Goal: Task Accomplishment & Management: Manage account settings

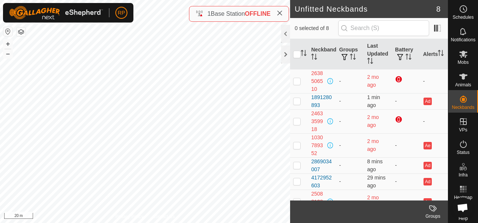
click at [152, 223] on html "RP Schedules Notifications Mobs Animals Neckbands VPs Status Infra Heatmap Help…" at bounding box center [239, 111] width 478 height 223
click at [138, 223] on html "RP Schedules Notifications Mobs Animals Neckbands VPs Status Infra Heatmap Help…" at bounding box center [239, 111] width 478 height 223
click at [461, 80] on icon at bounding box center [463, 76] width 9 height 9
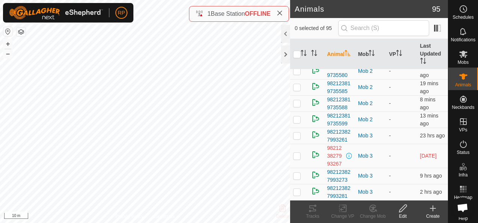
scroll to position [2028, 0]
click at [421, 53] on th "Last Updated" at bounding box center [432, 54] width 31 height 30
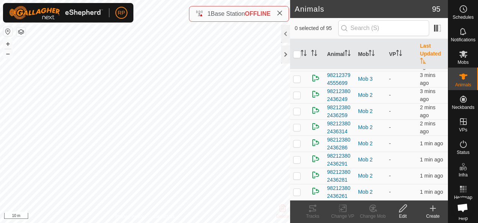
scroll to position [2141, 0]
click at [296, 124] on p-checkbox at bounding box center [297, 127] width 8 height 6
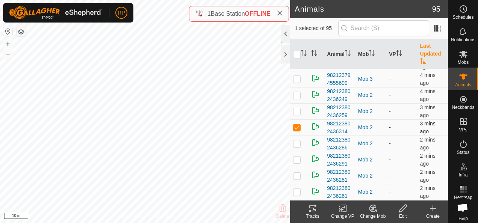
click at [297, 124] on p-checkbox at bounding box center [297, 127] width 8 height 6
checkbox input "false"
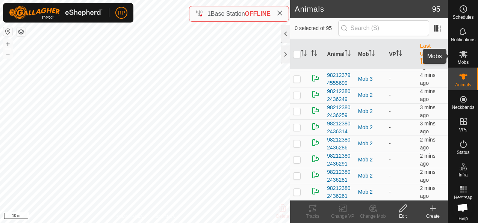
click at [459, 56] on icon at bounding box center [463, 54] width 9 height 9
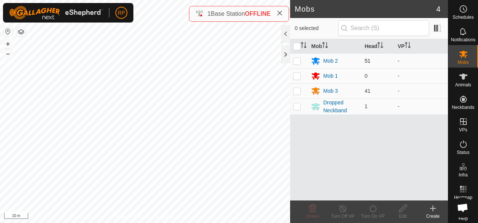
click at [298, 61] on p-checkbox at bounding box center [297, 61] width 8 height 6
checkbox input "true"
click at [287, 32] on div at bounding box center [285, 34] width 9 height 18
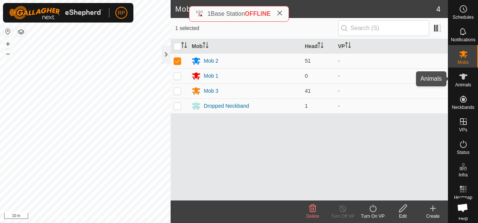
click at [459, 77] on icon at bounding box center [463, 77] width 8 height 6
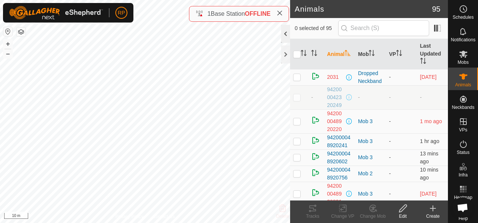
click at [285, 33] on div at bounding box center [285, 34] width 9 height 18
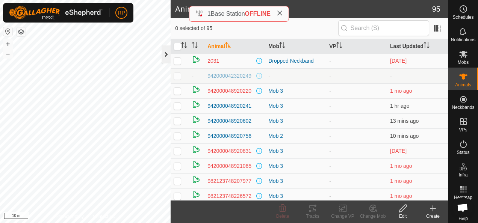
click at [167, 56] on div at bounding box center [166, 54] width 9 height 18
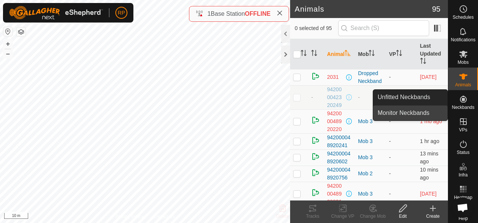
click at [400, 113] on link "Monitor Neckbands" at bounding box center [410, 113] width 74 height 15
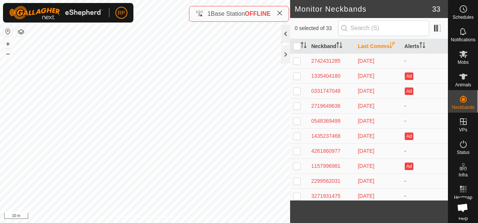
click at [286, 33] on div at bounding box center [285, 34] width 9 height 18
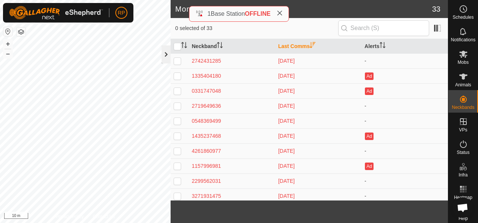
click at [165, 56] on div at bounding box center [166, 54] width 9 height 18
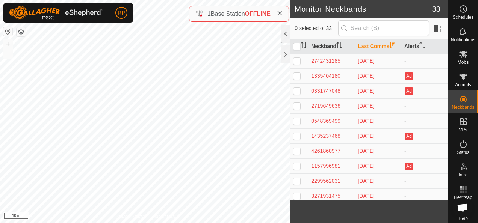
scroll to position [8, 0]
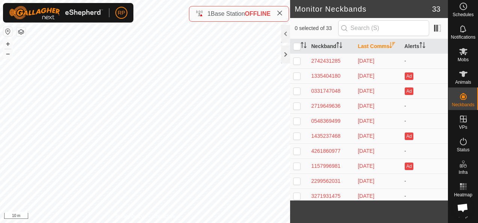
drag, startPoint x: 463, startPoint y: 210, endPoint x: 449, endPoint y: 204, distance: 15.8
click at [449, 204] on body "RP Schedules Notifications Mobs Animals Neckbands VPs Status Infra Heatmap Help…" at bounding box center [239, 111] width 478 height 223
click at [460, 137] on icon at bounding box center [463, 141] width 9 height 9
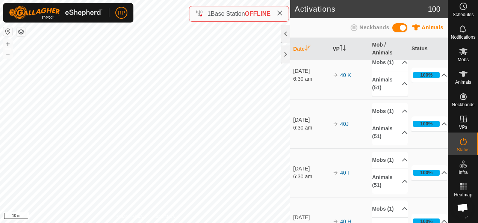
scroll to position [212, 0]
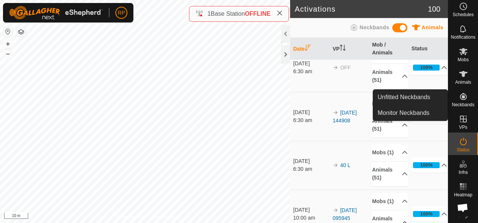
drag, startPoint x: 466, startPoint y: 96, endPoint x: 462, endPoint y: 94, distance: 4.2
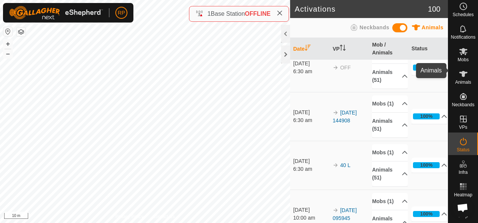
click at [460, 71] on icon at bounding box center [463, 74] width 8 height 6
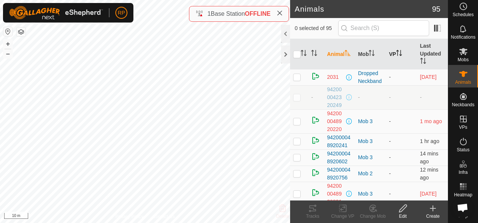
click at [396, 52] on icon "Activate to sort" at bounding box center [399, 53] width 6 height 6
click at [437, 31] on span at bounding box center [437, 28] width 12 height 12
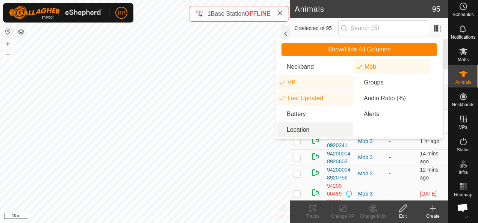
click at [294, 129] on li "Location" at bounding box center [315, 130] width 76 height 15
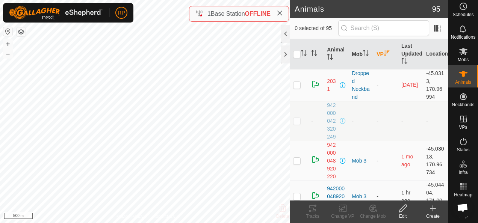
click at [295, 160] on p-checkbox at bounding box center [297, 161] width 8 height 6
checkbox input "true"
click at [402, 209] on icon at bounding box center [402, 208] width 9 height 9
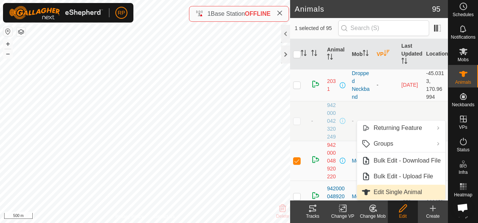
click at [388, 192] on link "Edit Single Animal" at bounding box center [401, 192] width 88 height 15
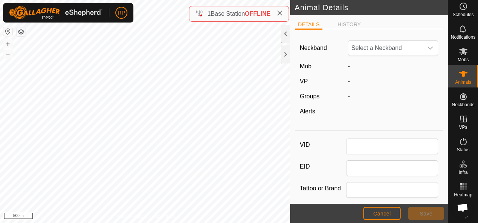
type input "942000048920220"
type input "0"
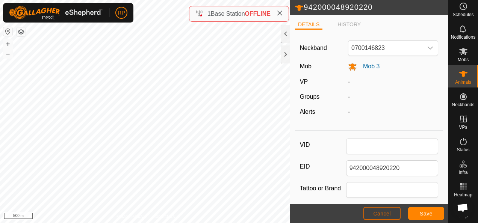
click at [379, 217] on button "Cancel" at bounding box center [381, 213] width 37 height 13
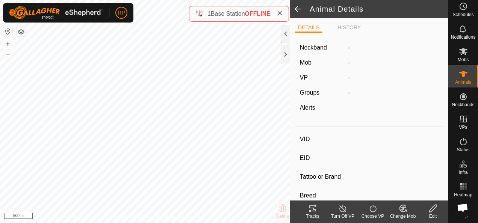
type input "-"
type input "942000048920220"
type input "-"
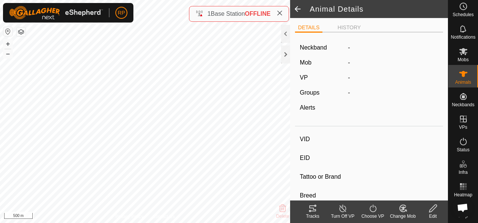
type input "0 kg"
type input "-"
